Goal: Task Accomplishment & Management: Manage account settings

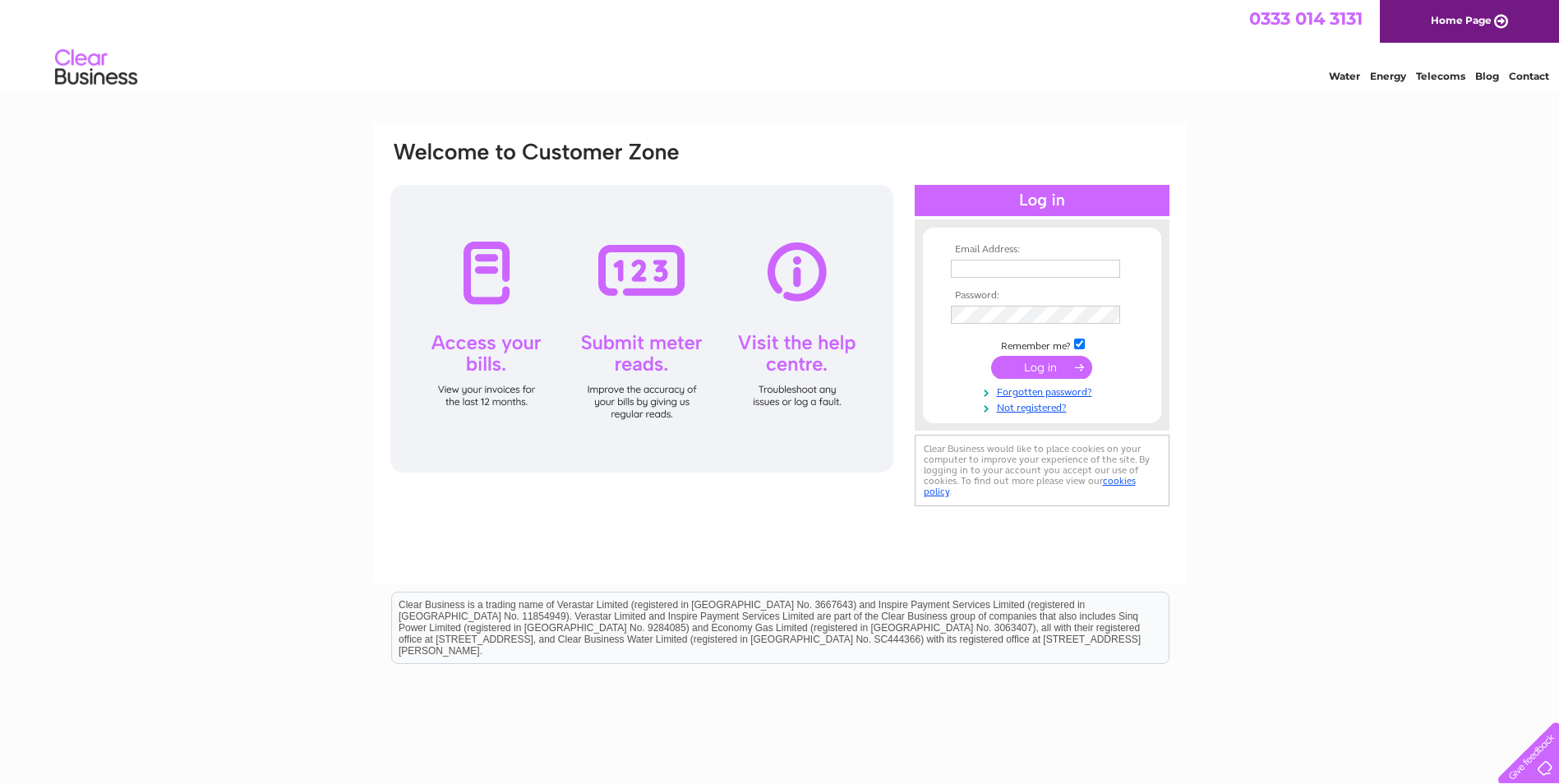
type input "stevengott2018@outlook.com"
click at [1025, 369] on input "submit" at bounding box center [1042, 367] width 101 height 23
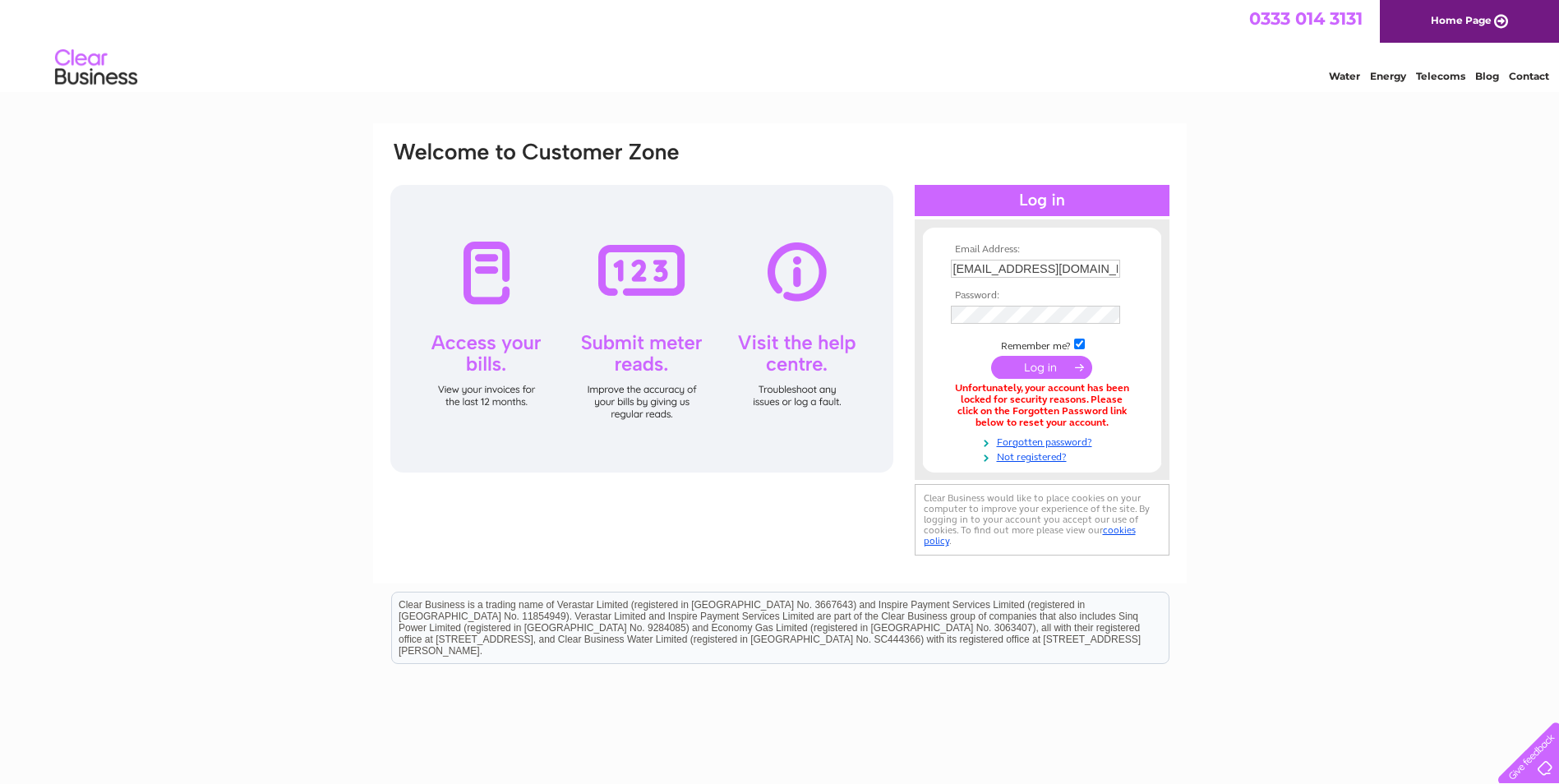
click at [1059, 361] on input "submit" at bounding box center [1042, 367] width 101 height 23
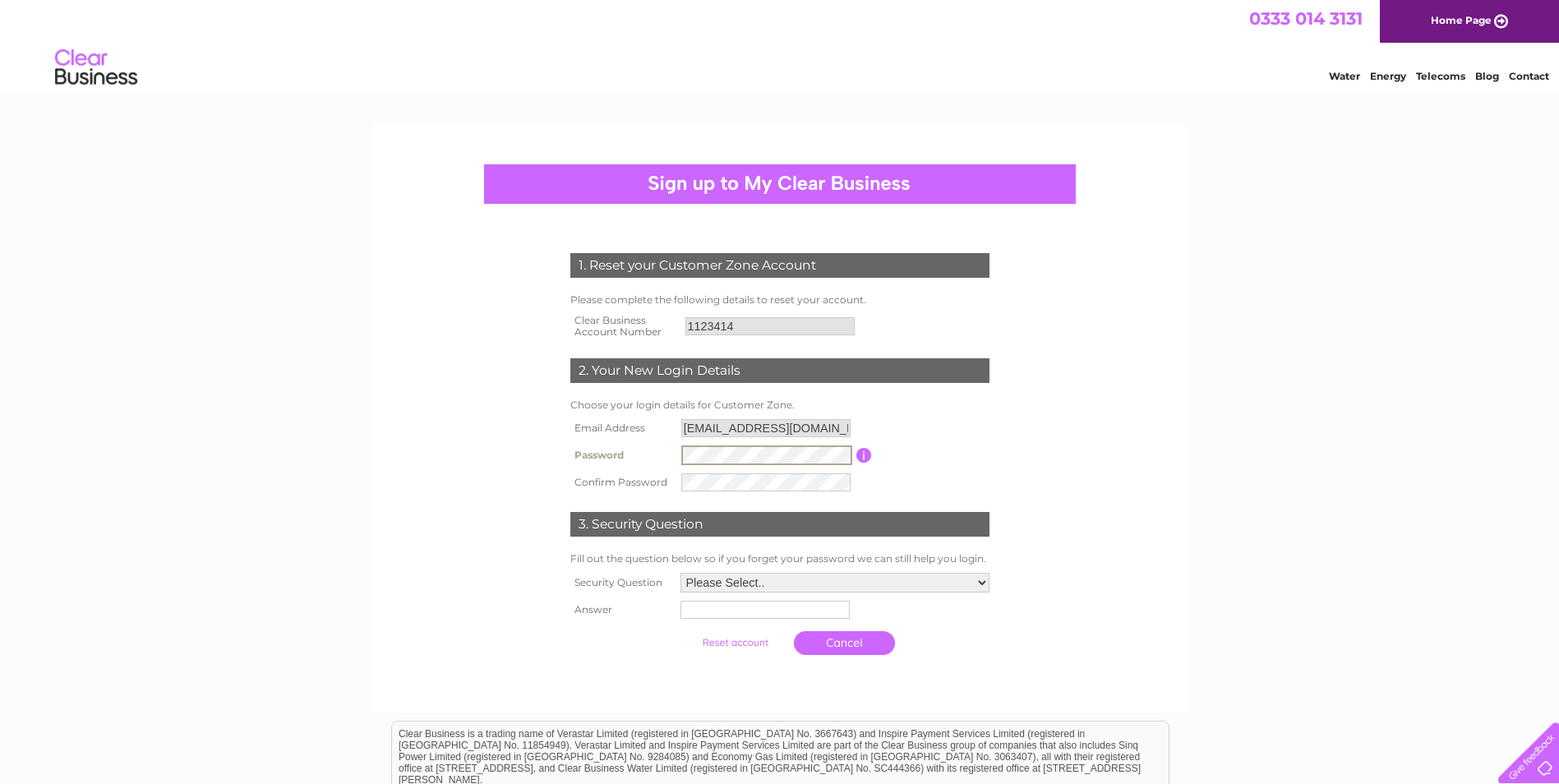
click at [674, 453] on tr "Password Password must be at least 6 characters long" at bounding box center [780, 456] width 427 height 28
click at [984, 580] on select "Please Select.. In what town or city was your first job? In what town or city d…" at bounding box center [835, 583] width 309 height 20
select select "4"
click at [678, 572] on select "Please Select.. In what town or city was your first job? In what town or city d…" at bounding box center [834, 582] width 311 height 22
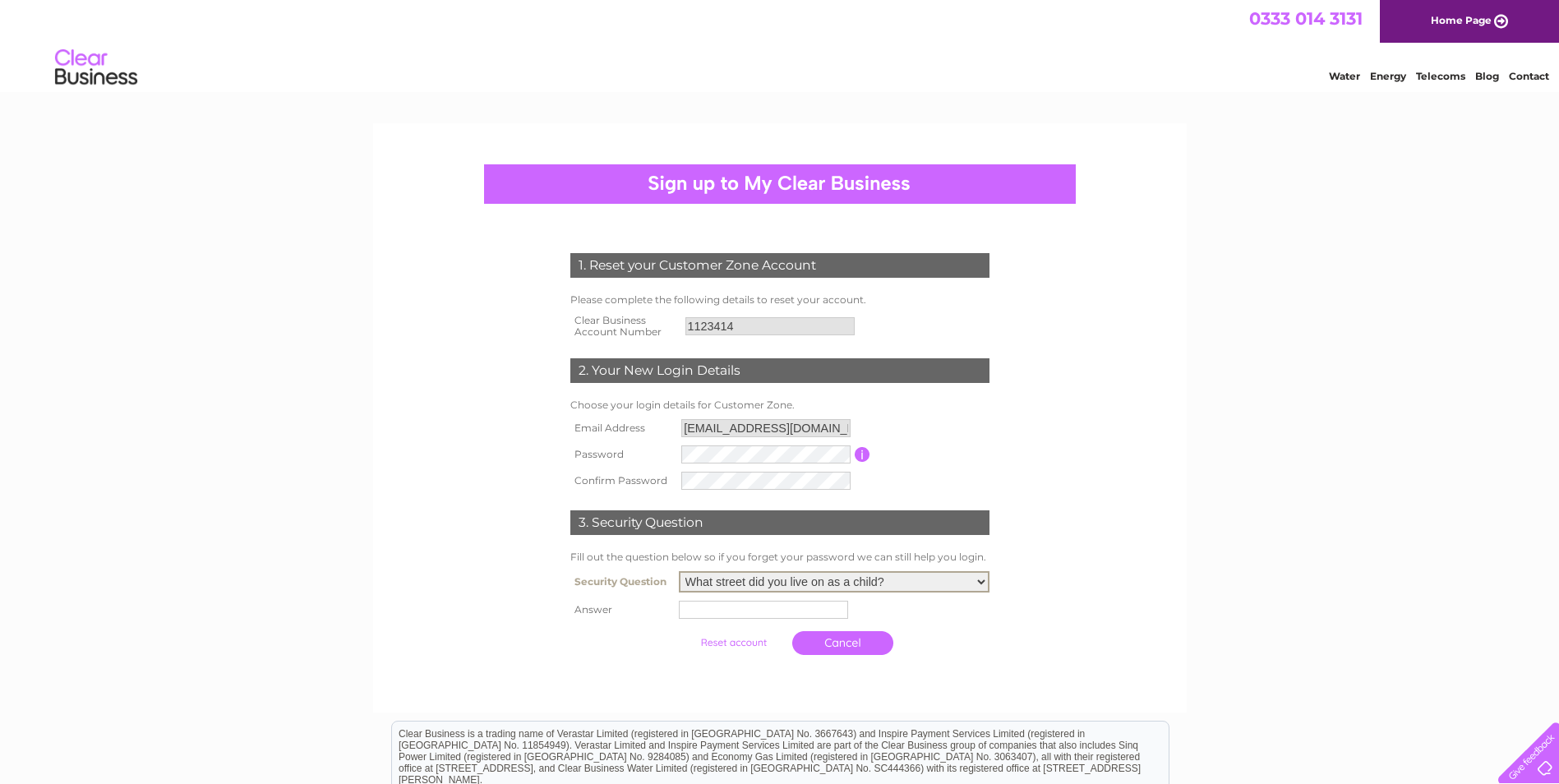
click at [723, 611] on input "text" at bounding box center [763, 610] width 170 height 18
type input "nutts lane"
click at [735, 643] on input "submit" at bounding box center [735, 643] width 101 height 23
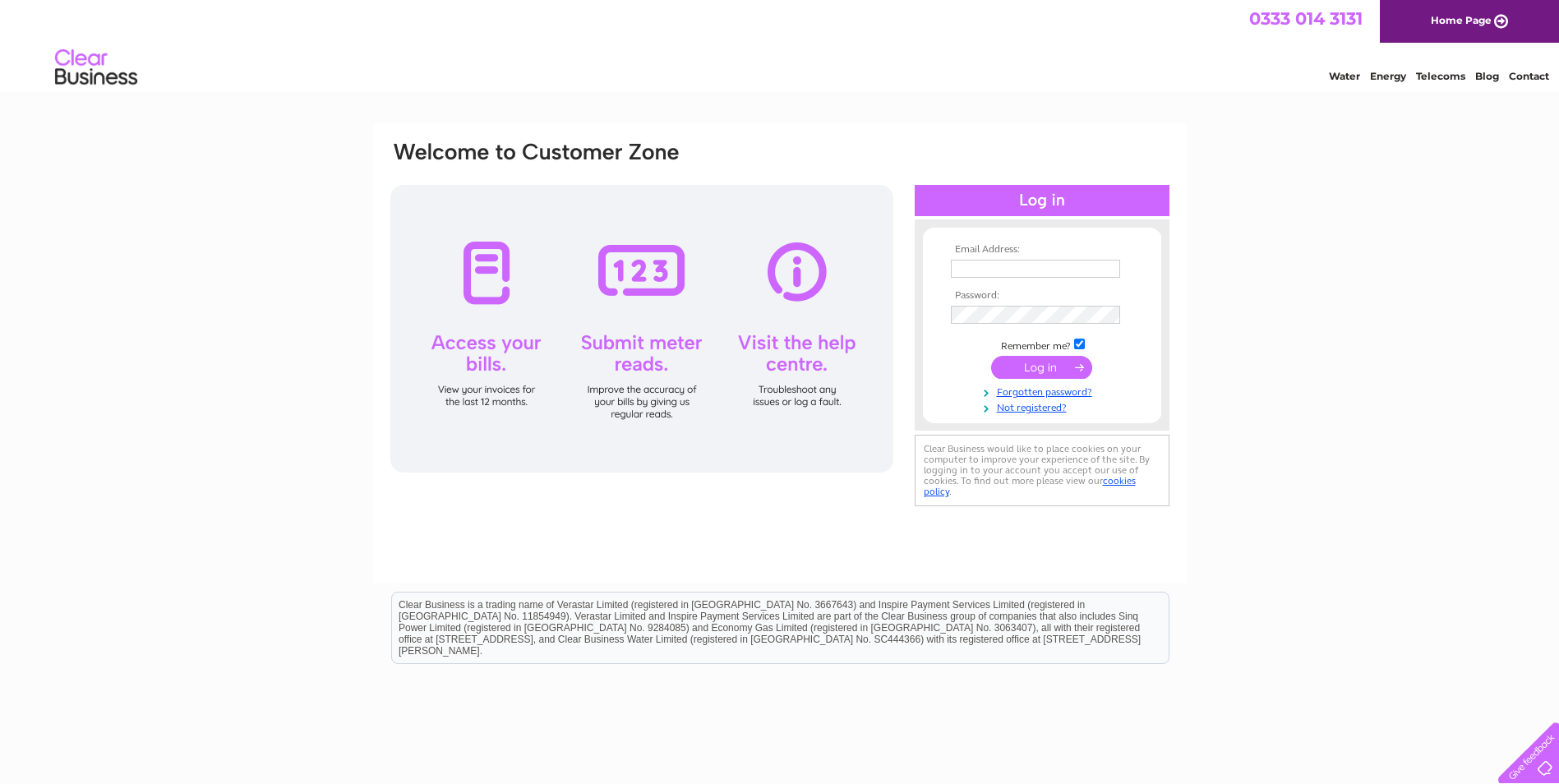
type input "[EMAIL_ADDRESS][DOMAIN_NAME]"
click at [1029, 367] on input "submit" at bounding box center [1042, 367] width 101 height 23
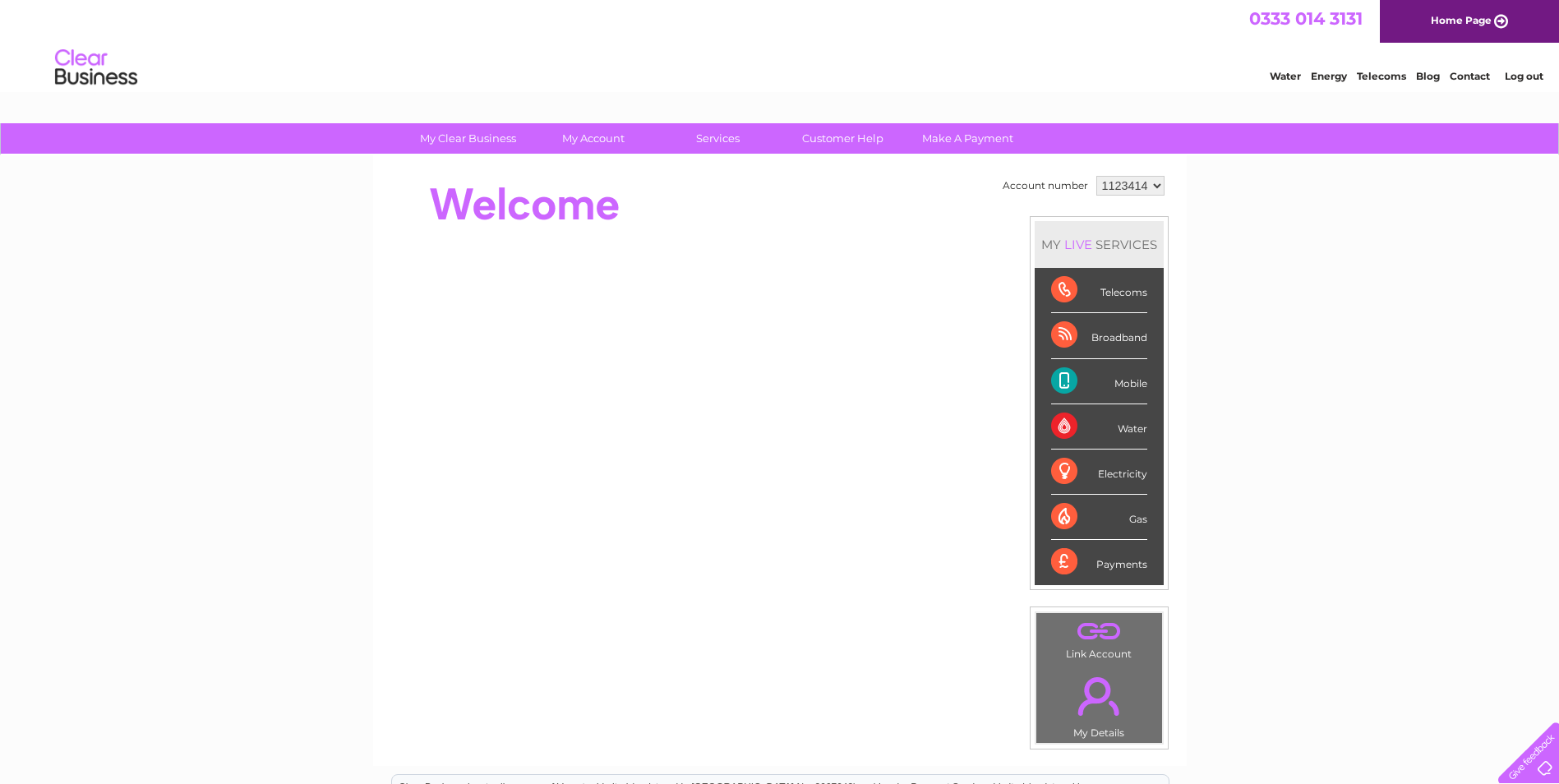
click at [1077, 333] on div "Broadband" at bounding box center [1099, 336] width 96 height 45
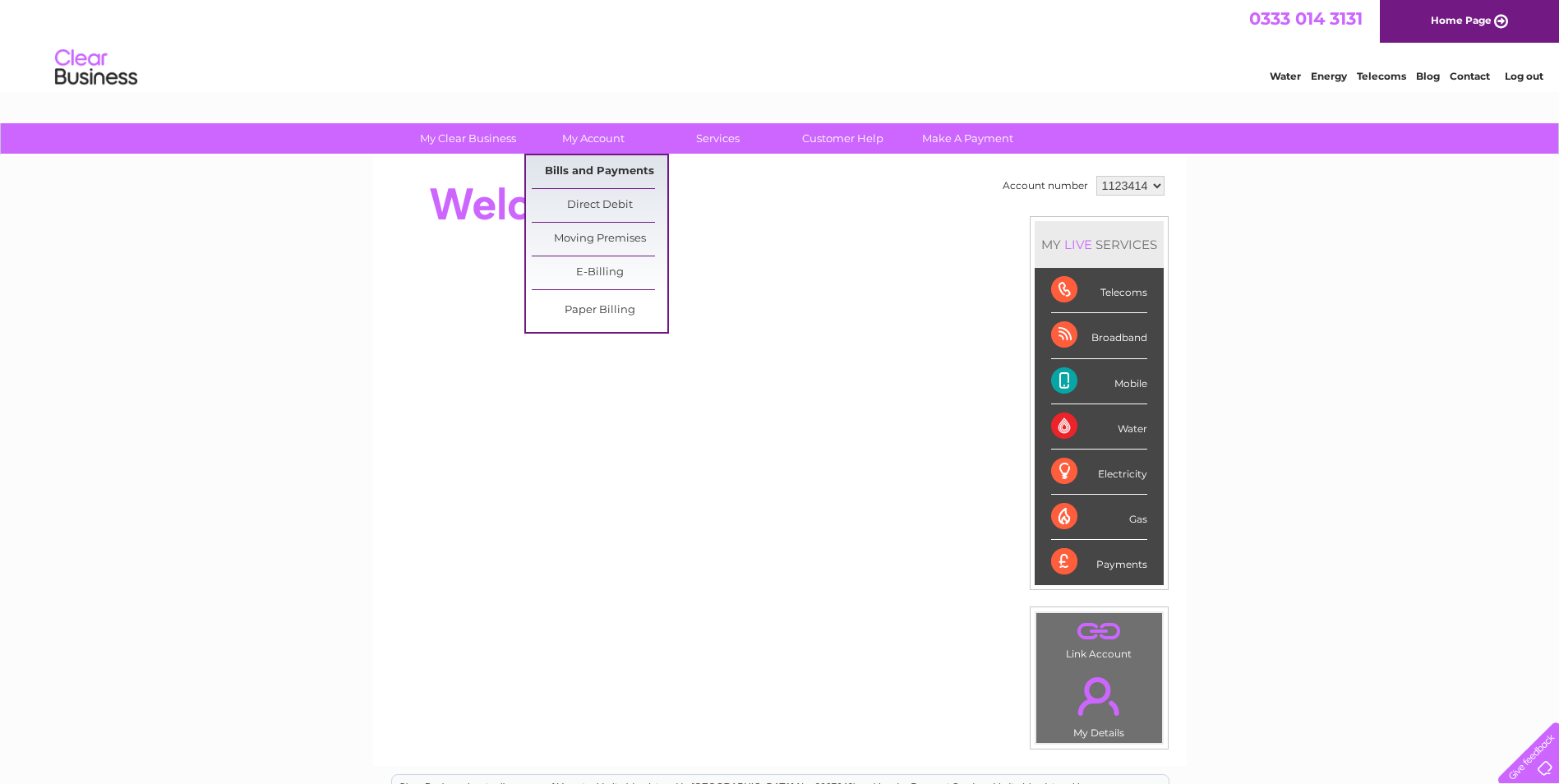
click at [585, 173] on link "Bills and Payments" at bounding box center [599, 172] width 136 height 33
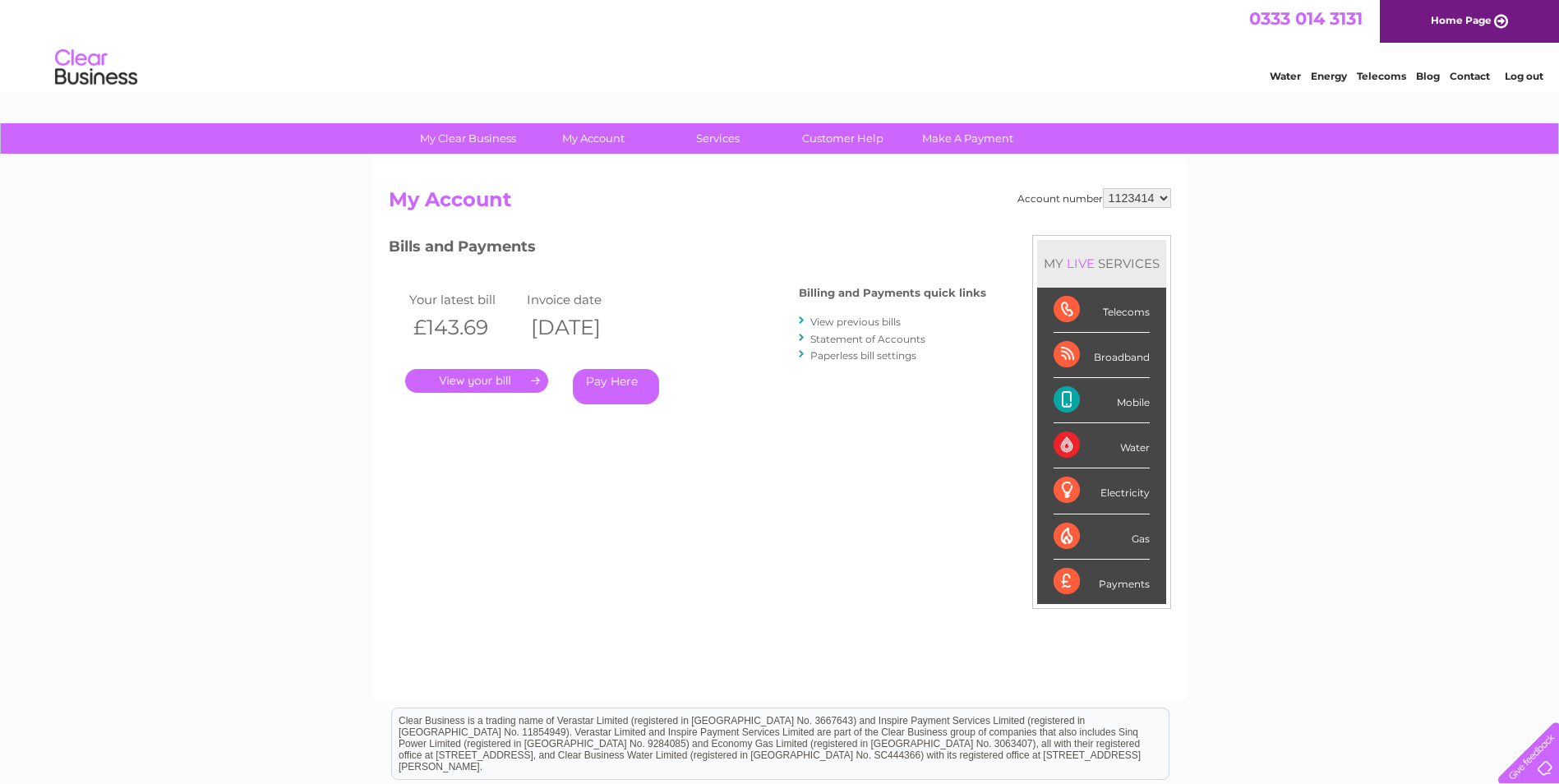
click at [463, 372] on link "." at bounding box center [476, 381] width 143 height 24
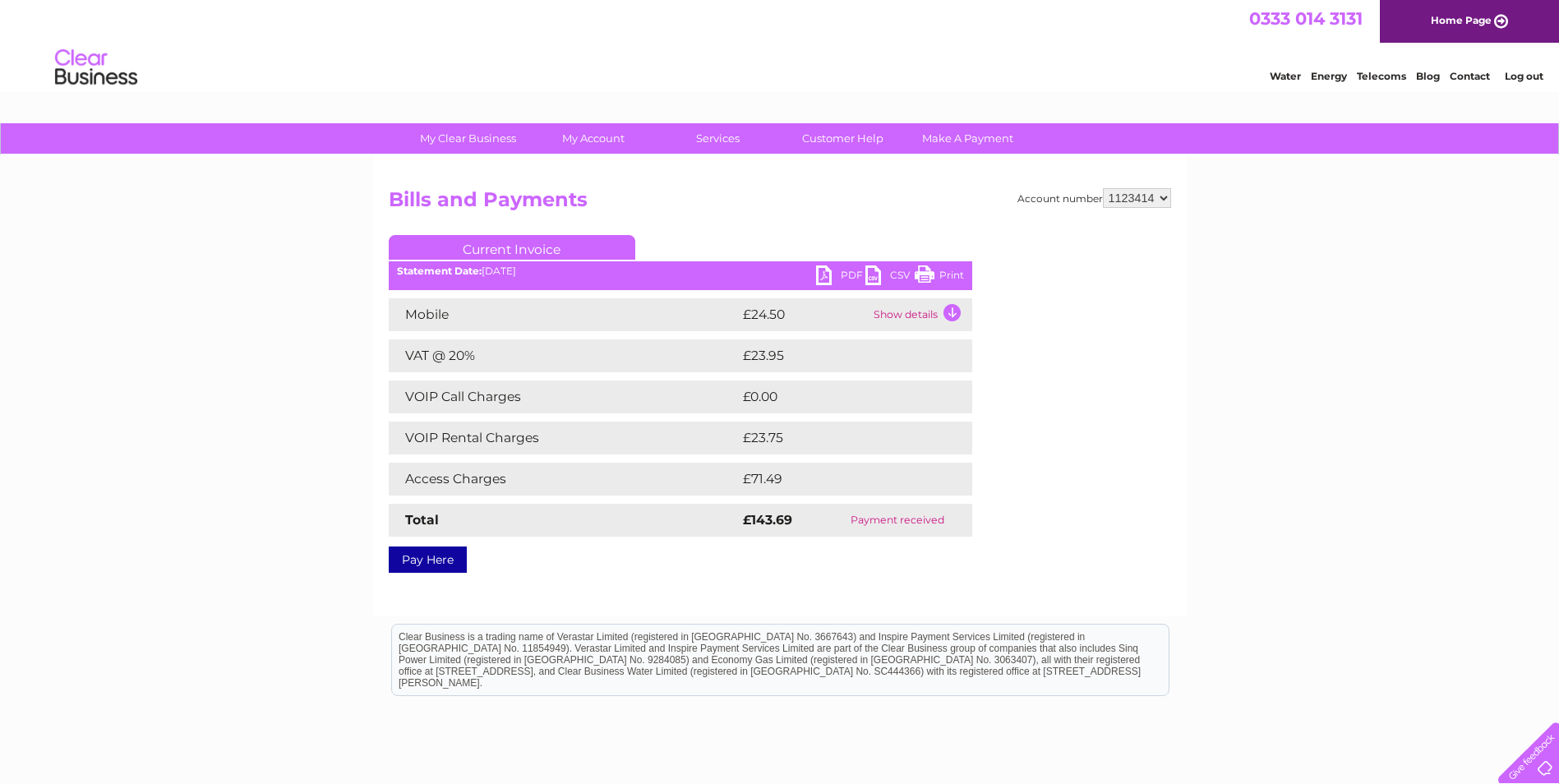
click at [840, 274] on link "PDF" at bounding box center [841, 277] width 49 height 24
